Goal: Task Accomplishment & Management: Use online tool/utility

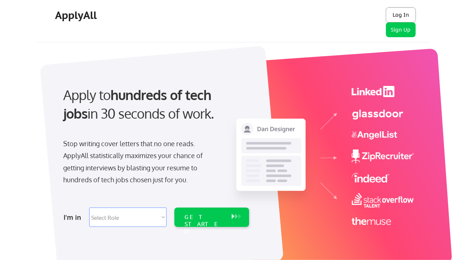
click at [401, 15] on button "Log In" at bounding box center [401, 14] width 30 height 15
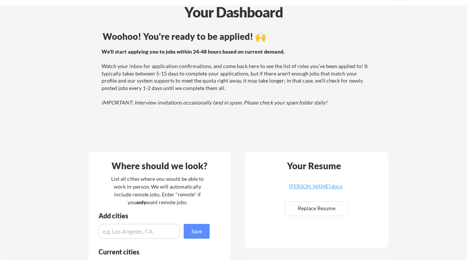
scroll to position [60, 0]
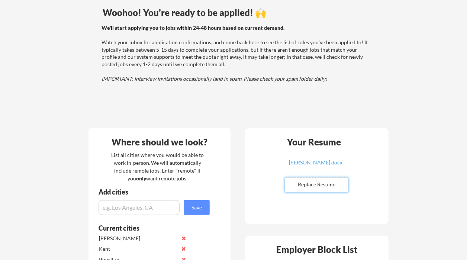
click at [322, 185] on input "file" at bounding box center [316, 185] width 63 height 14
type input "C:\fakepath\[PERSON_NAME].docx"
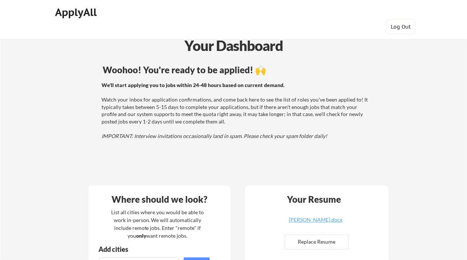
scroll to position [0, 0]
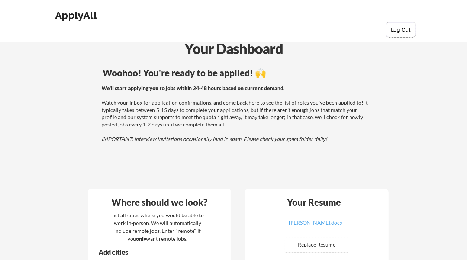
click at [406, 33] on button "Log Out" at bounding box center [401, 29] width 30 height 15
